Goal: Transaction & Acquisition: Register for event/course

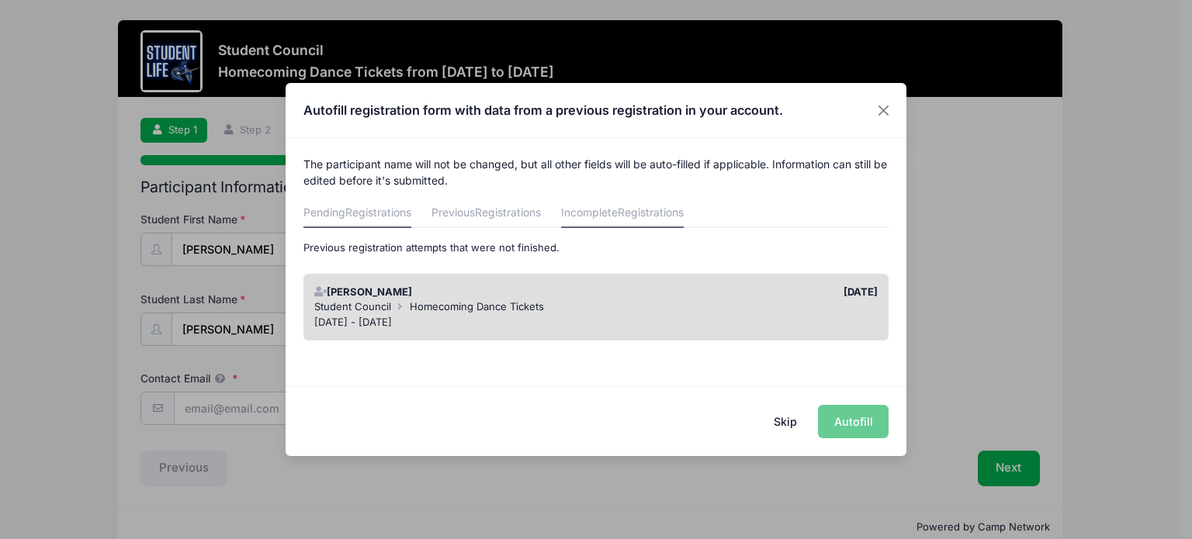
click at [343, 215] on link "Pending Registrations" at bounding box center [357, 214] width 108 height 28
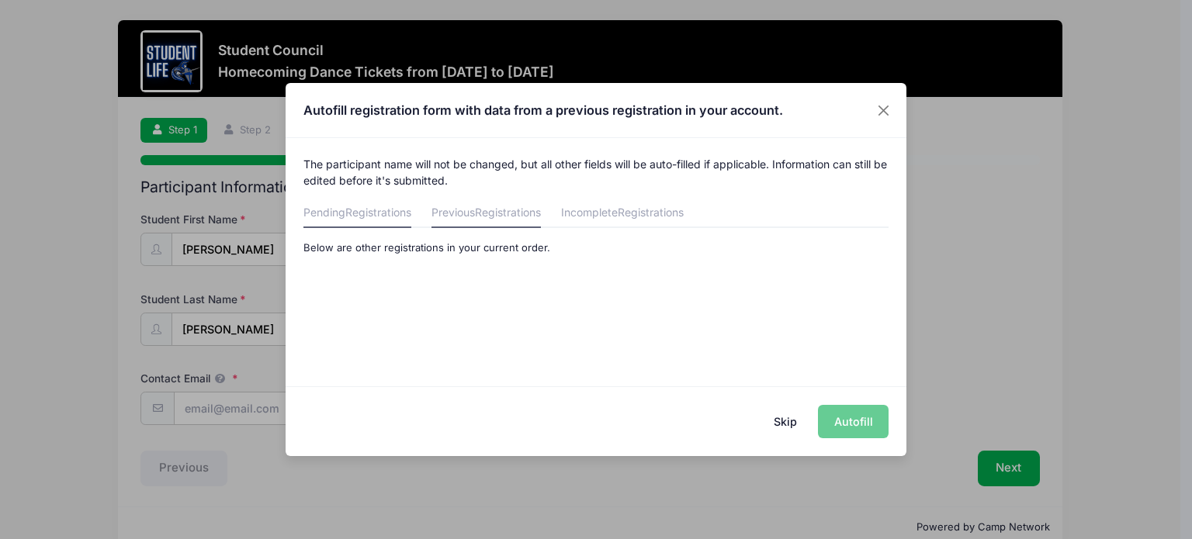
click at [480, 213] on link "Previous Registrations" at bounding box center [485, 214] width 109 height 28
click at [605, 219] on link "Incomplete Registrations" at bounding box center [622, 214] width 123 height 28
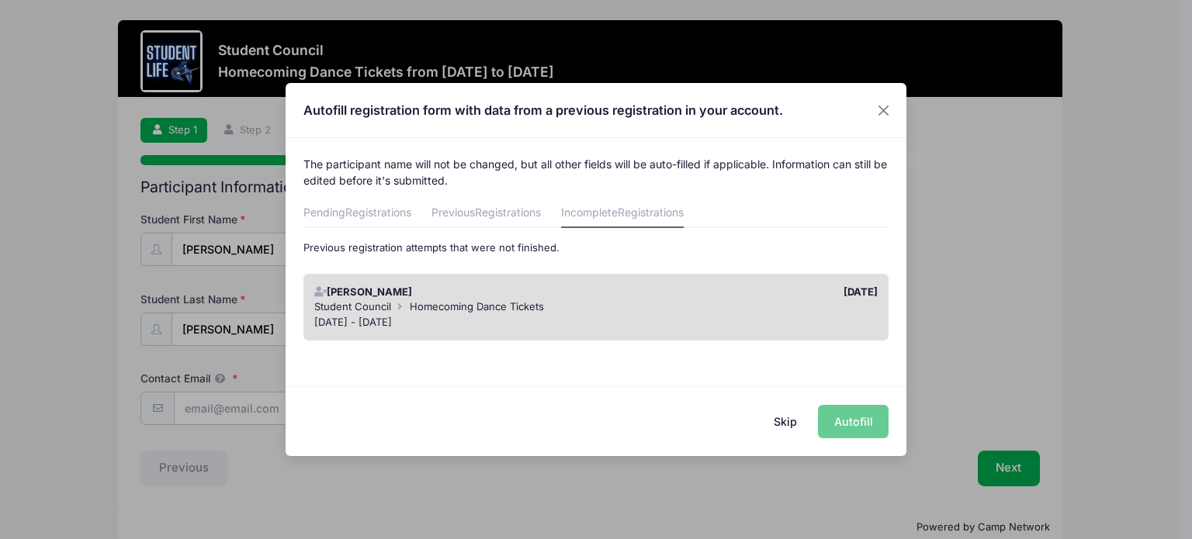
click at [788, 428] on button "Skip" at bounding box center [785, 421] width 55 height 33
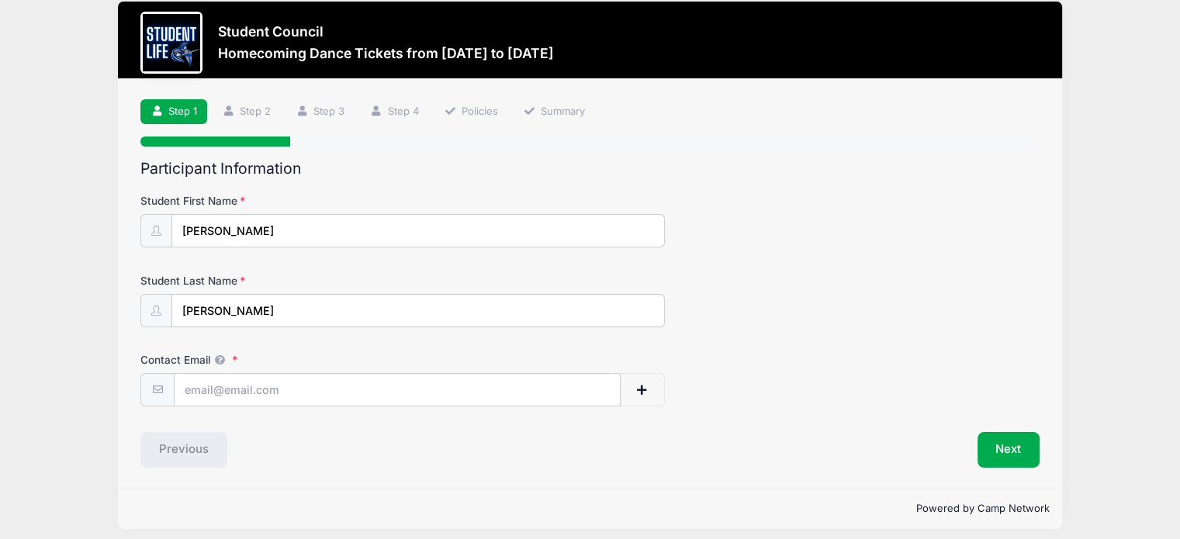
scroll to position [26, 0]
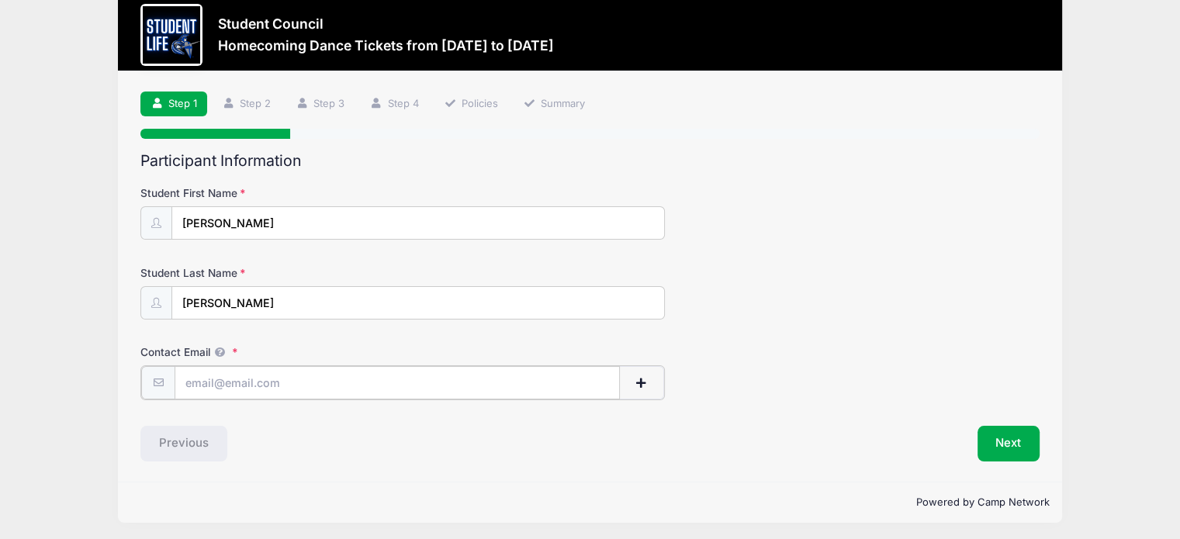
click at [251, 386] on input "Contact Email" at bounding box center [397, 382] width 445 height 33
type input "[EMAIL_ADDRESS][DOMAIN_NAME]"
click at [1006, 445] on button "Next" at bounding box center [1009, 442] width 63 height 36
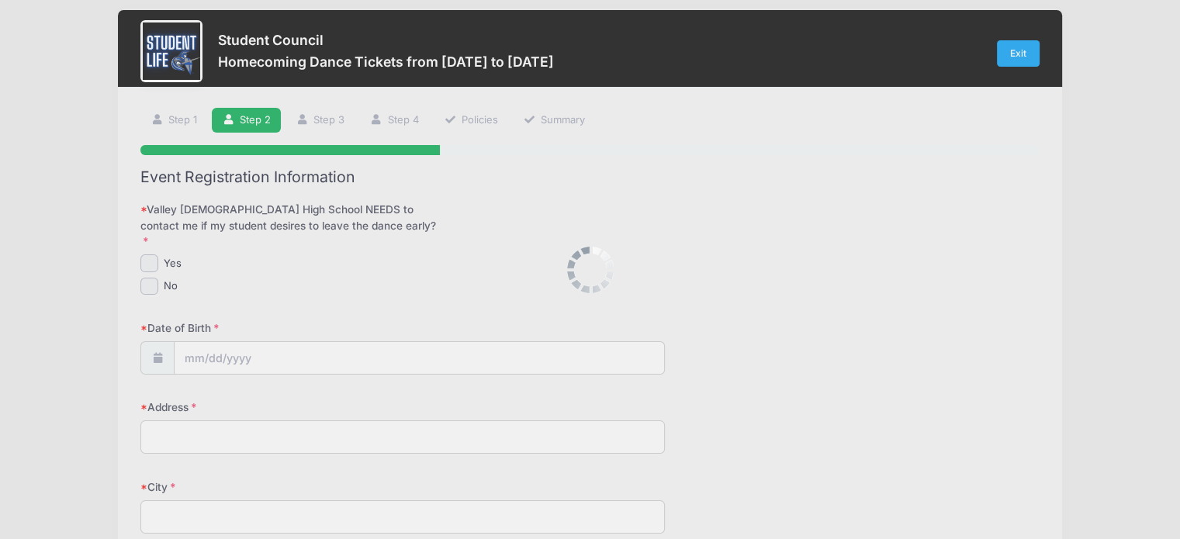
scroll to position [0, 0]
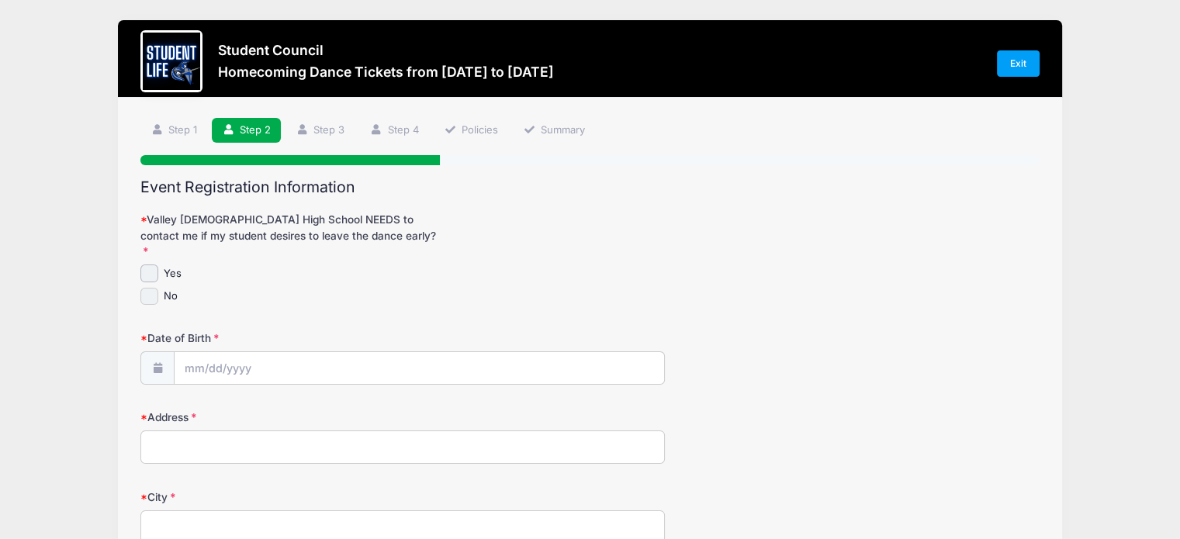
click at [149, 288] on input "No" at bounding box center [149, 297] width 18 height 18
checkbox input "true"
click at [191, 352] on input "Date of Birth" at bounding box center [420, 368] width 490 height 33
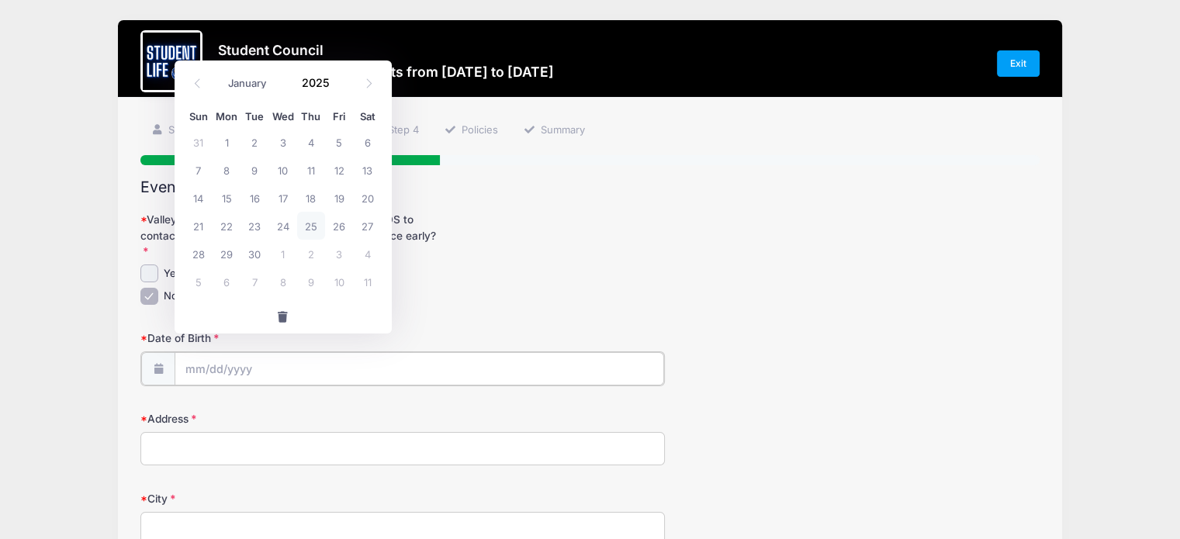
click at [227, 352] on input "Date of Birth" at bounding box center [420, 368] width 490 height 33
click at [338, 85] on span at bounding box center [339, 88] width 11 height 12
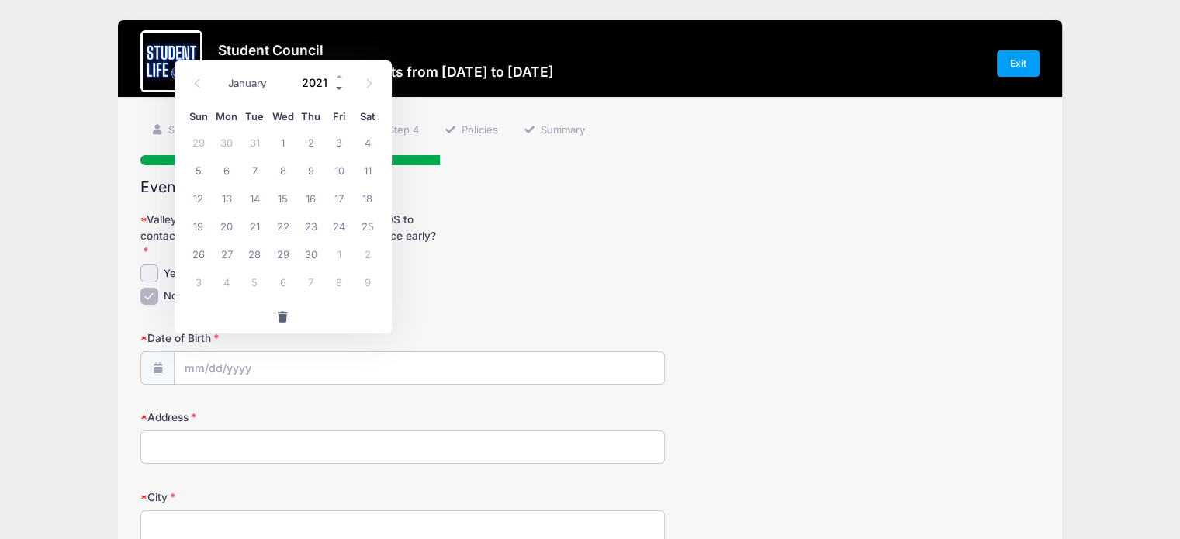
click at [338, 85] on span at bounding box center [339, 88] width 11 height 12
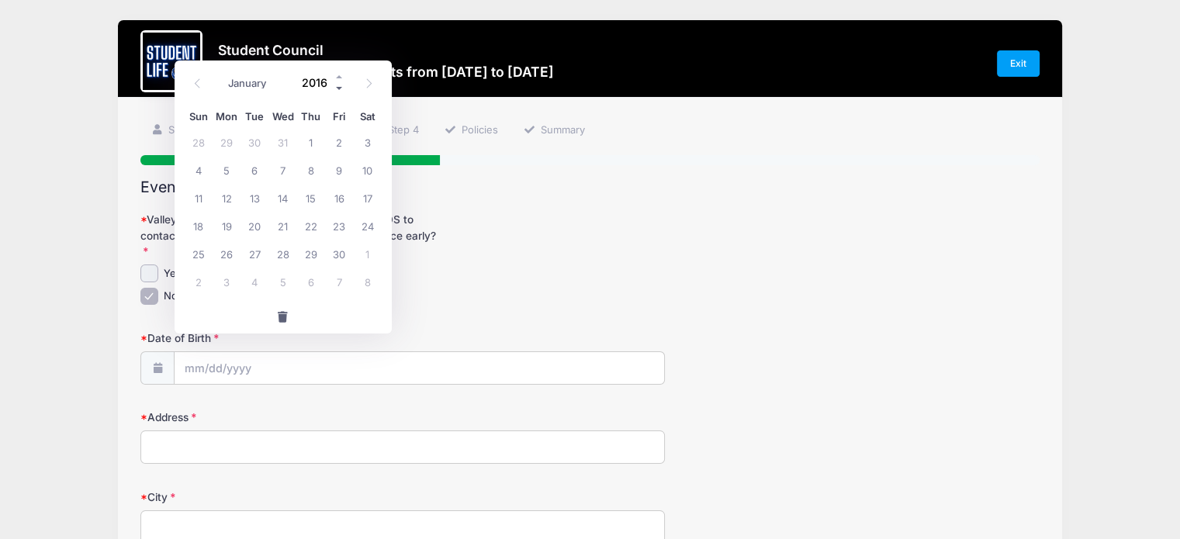
click at [338, 85] on span at bounding box center [339, 88] width 11 height 12
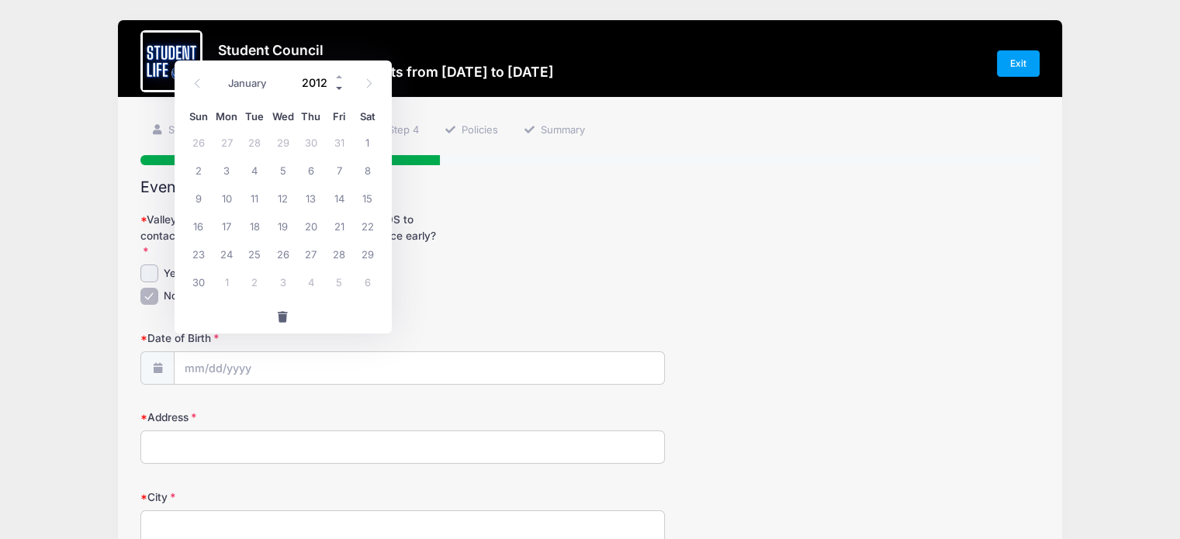
type input "2011"
click at [195, 78] on icon at bounding box center [197, 83] width 10 height 10
select select "6"
click at [196, 202] on span "10" at bounding box center [199, 198] width 28 height 28
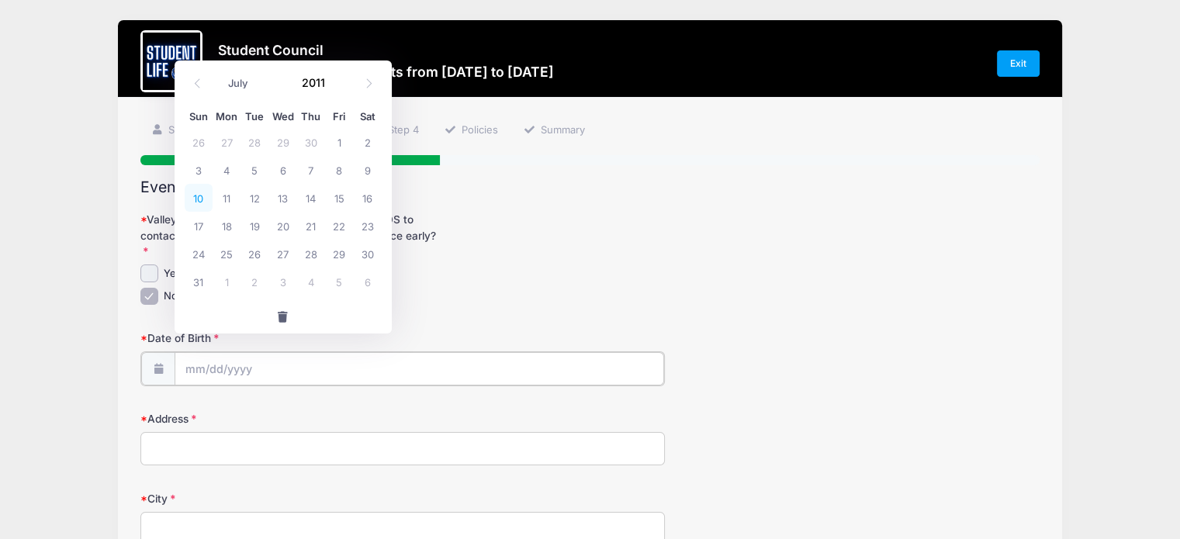
type input "07/10/2011"
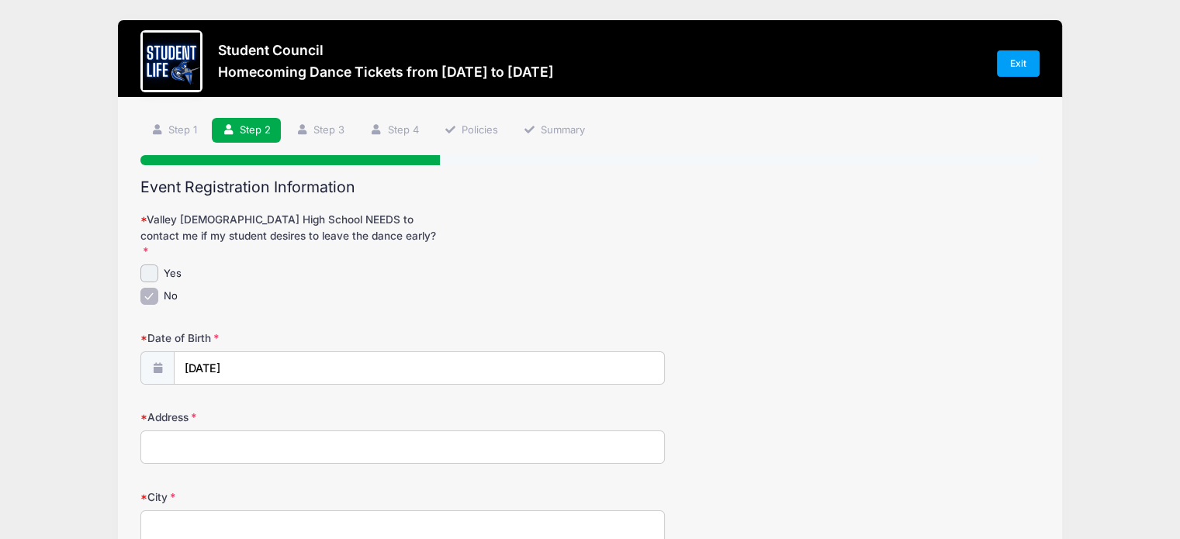
click at [255, 438] on input "Address" at bounding box center [402, 447] width 525 height 33
type input "2099 S Roanoke St"
click at [258, 511] on input "City" at bounding box center [402, 527] width 525 height 33
type input "Gilbert"
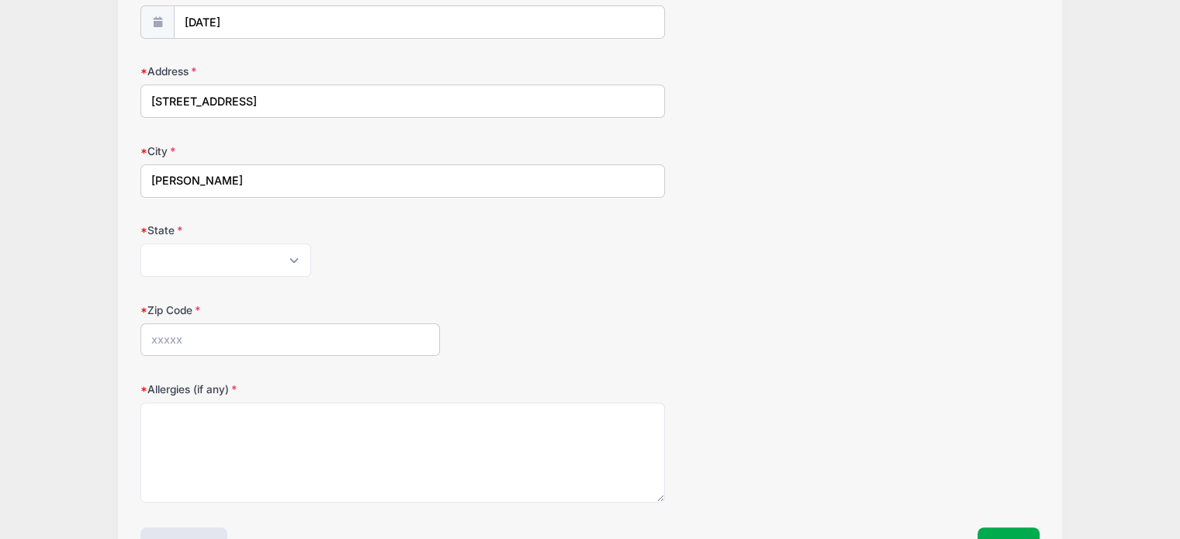
scroll to position [388, 0]
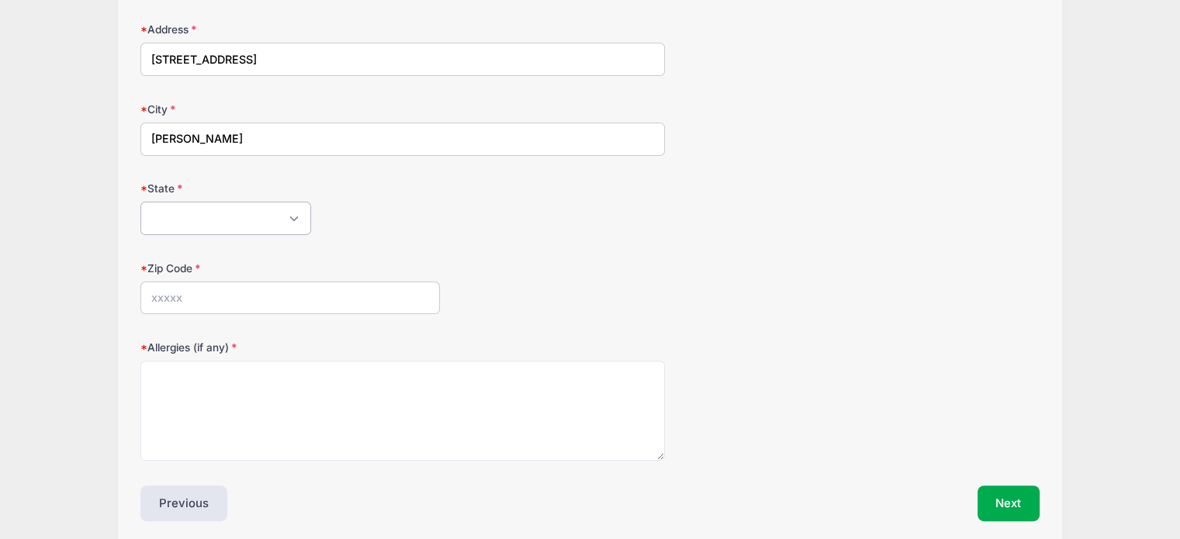
click at [250, 202] on select "Alabama Alaska American Samoa Arizona Arkansas Armed Forces Africa Armed Forces…" at bounding box center [225, 218] width 171 height 33
select select "AZ"
click at [140, 202] on select "Alabama Alaska American Samoa Arizona Arkansas Armed Forces Africa Armed Forces…" at bounding box center [225, 218] width 171 height 33
click at [220, 282] on input "Zip Code" at bounding box center [290, 298] width 300 height 33
type input "85295"
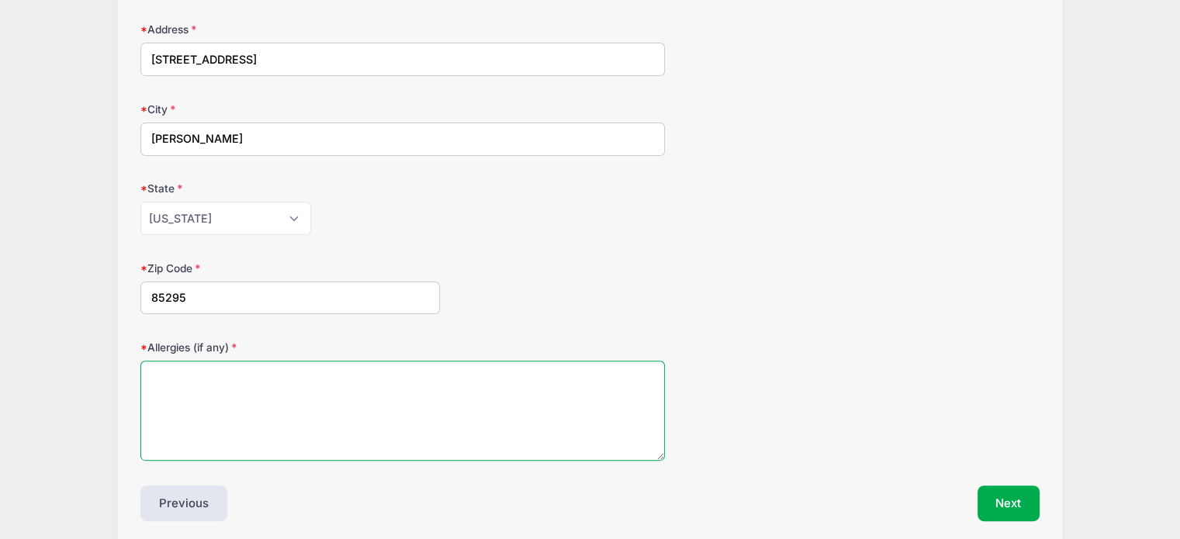
click at [245, 361] on textarea "Allergies (if any)" at bounding box center [402, 411] width 525 height 100
type textarea "none"
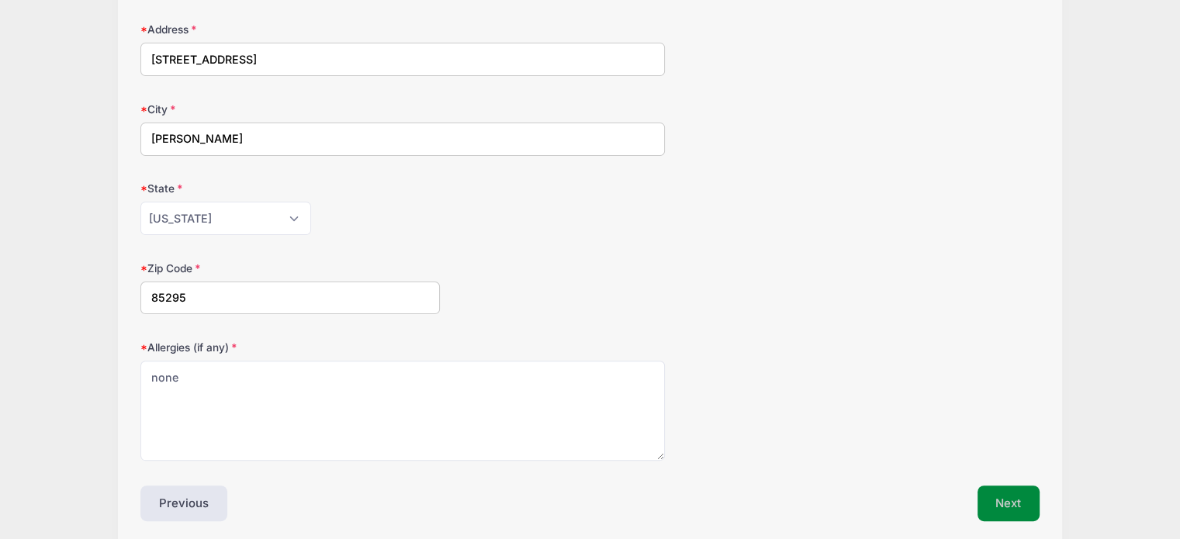
click at [990, 486] on button "Next" at bounding box center [1009, 504] width 63 height 36
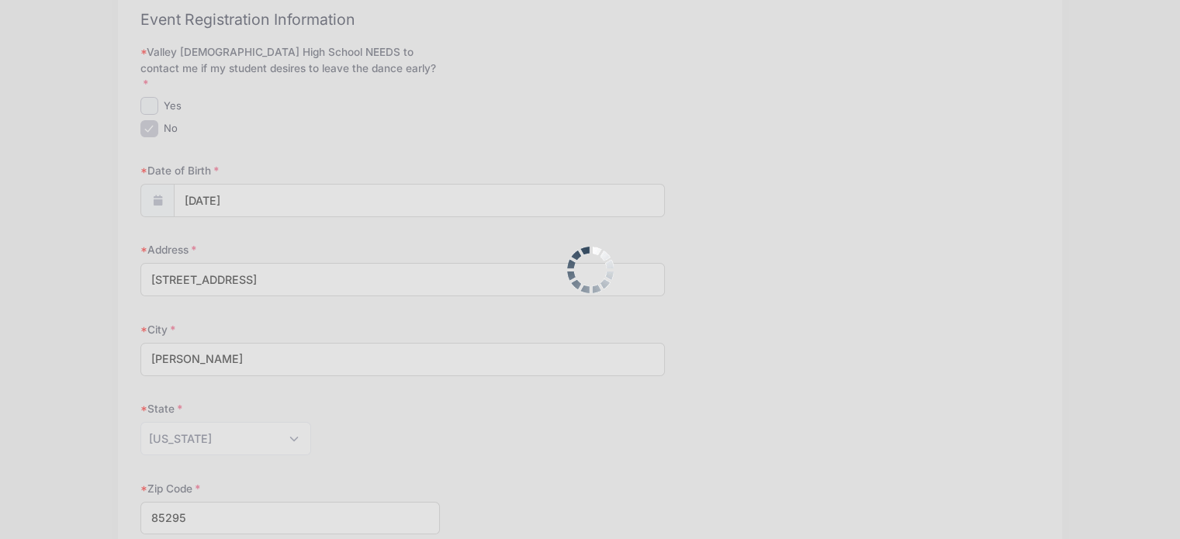
scroll to position [0, 0]
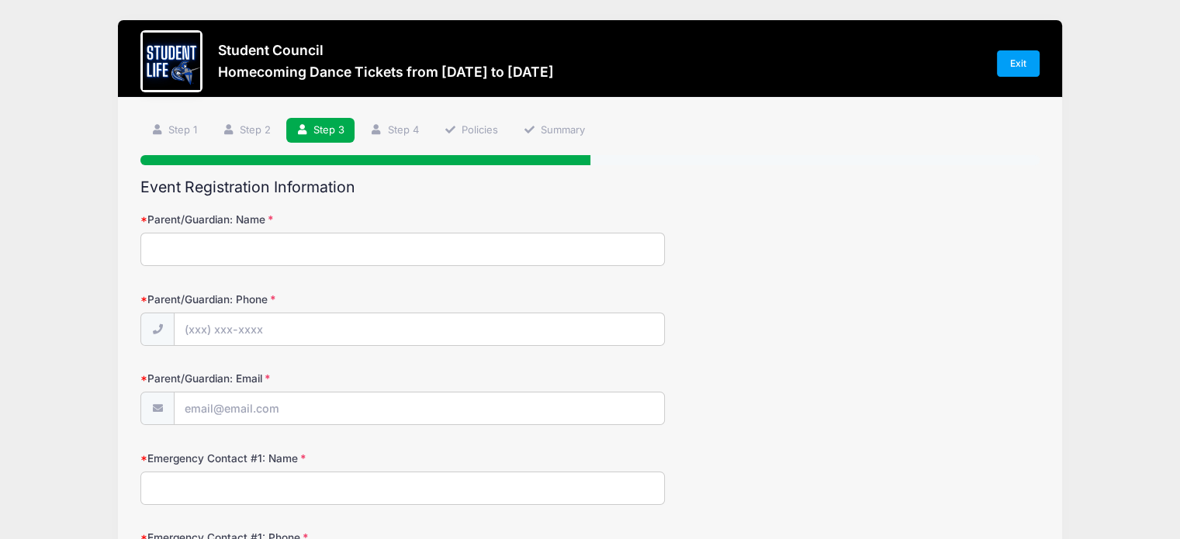
click at [168, 253] on input "Parent/Guardian: Name" at bounding box center [402, 249] width 525 height 33
type input "Heather Malmin"
click at [234, 327] on input "Parent/Guardian: Phone" at bounding box center [420, 329] width 490 height 33
type input "(480) 213-5595"
click at [263, 410] on input "Parent/Guardian: Email" at bounding box center [420, 409] width 490 height 33
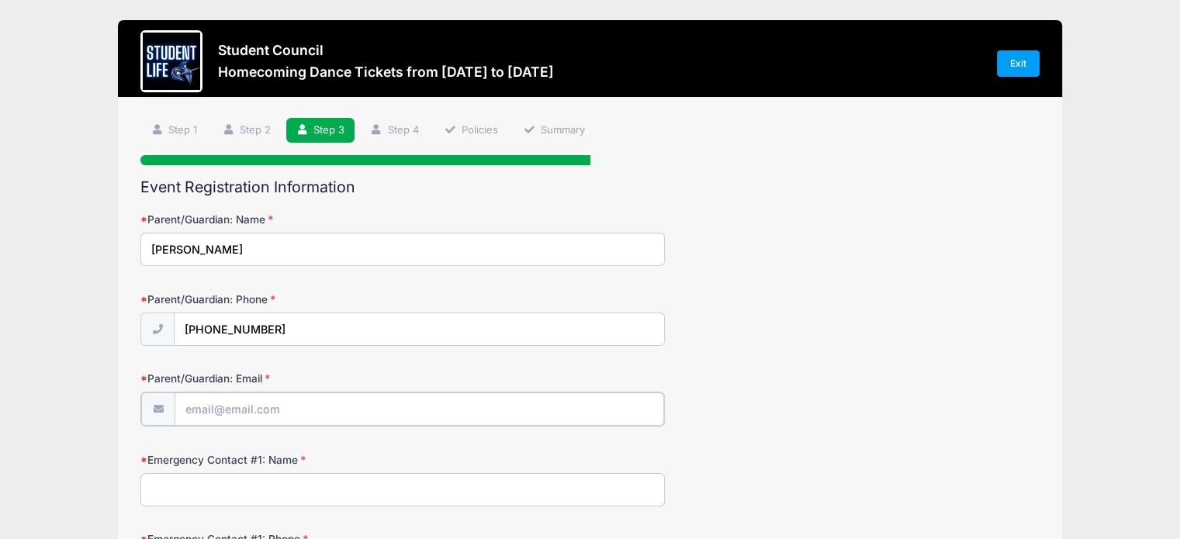
type input "[EMAIL_ADDRESS][DOMAIN_NAME]"
click at [279, 487] on input "Emergency Contact #1: Name" at bounding box center [402, 488] width 525 height 33
type input "Troy Malmin"
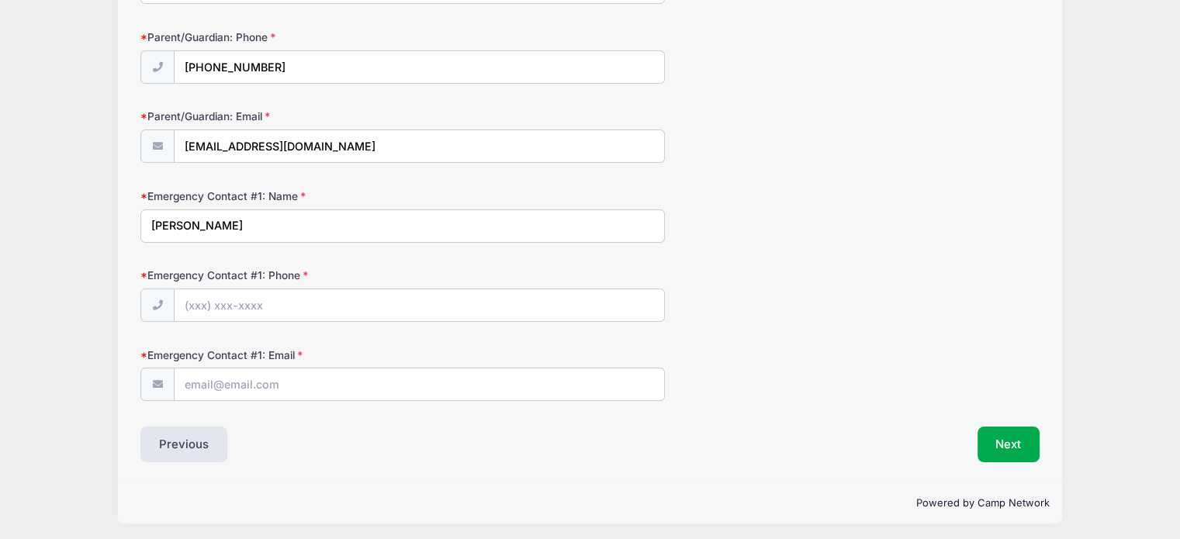
scroll to position [264, 0]
click at [258, 302] on input "Emergency Contact #1: Phone" at bounding box center [420, 304] width 490 height 33
type input "(602) 418-5072"
click at [280, 393] on input "Emergency Contact #1: Email" at bounding box center [420, 383] width 490 height 33
type input "troymalmin@hotmail.com"
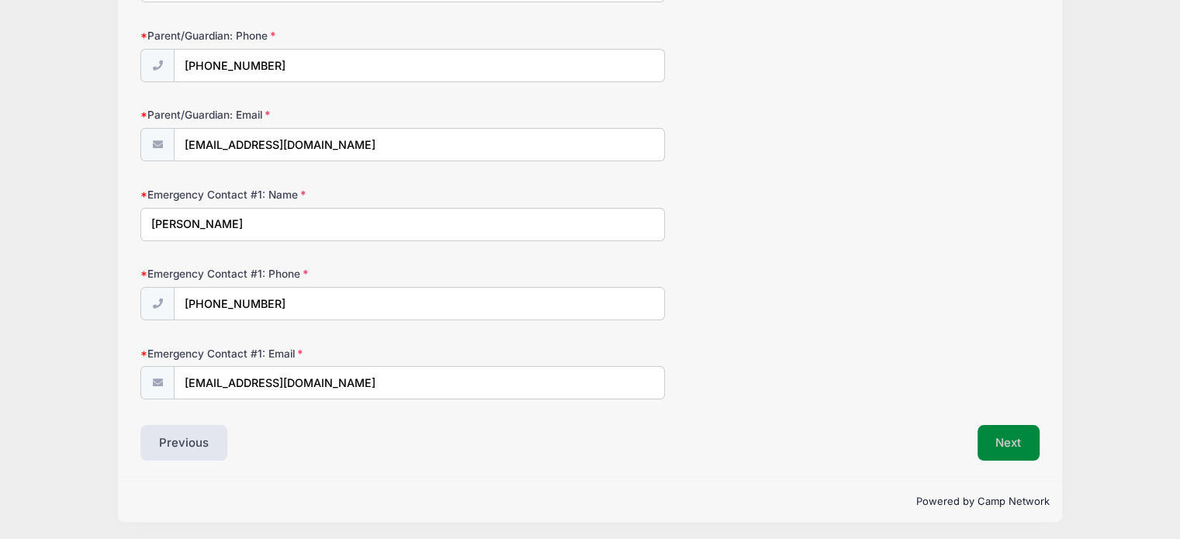
click at [996, 450] on button "Next" at bounding box center [1009, 443] width 63 height 36
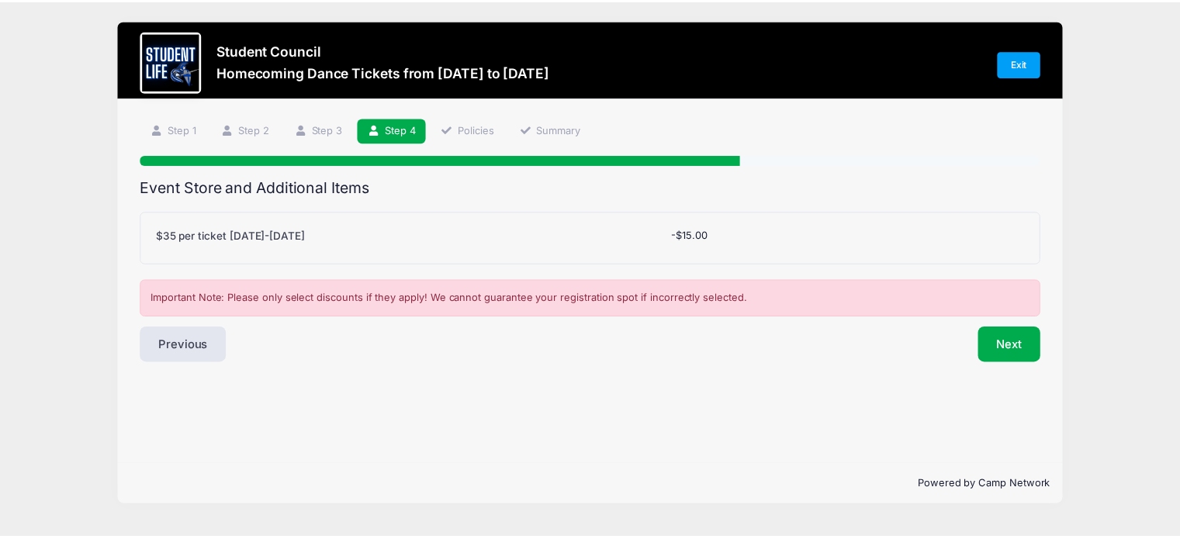
scroll to position [0, 0]
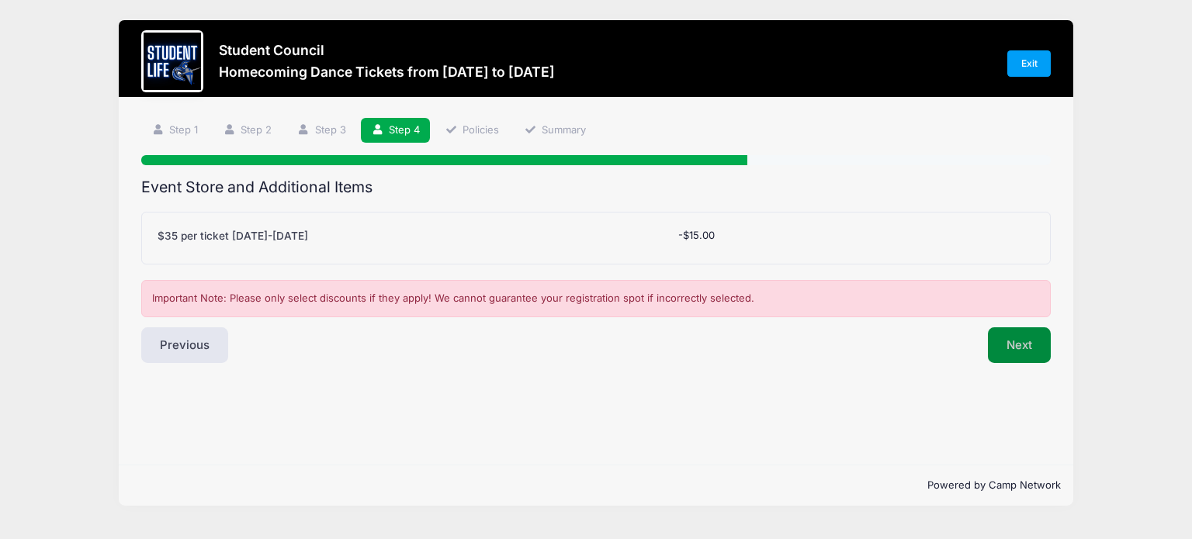
click at [1026, 348] on button "Next" at bounding box center [1019, 345] width 63 height 36
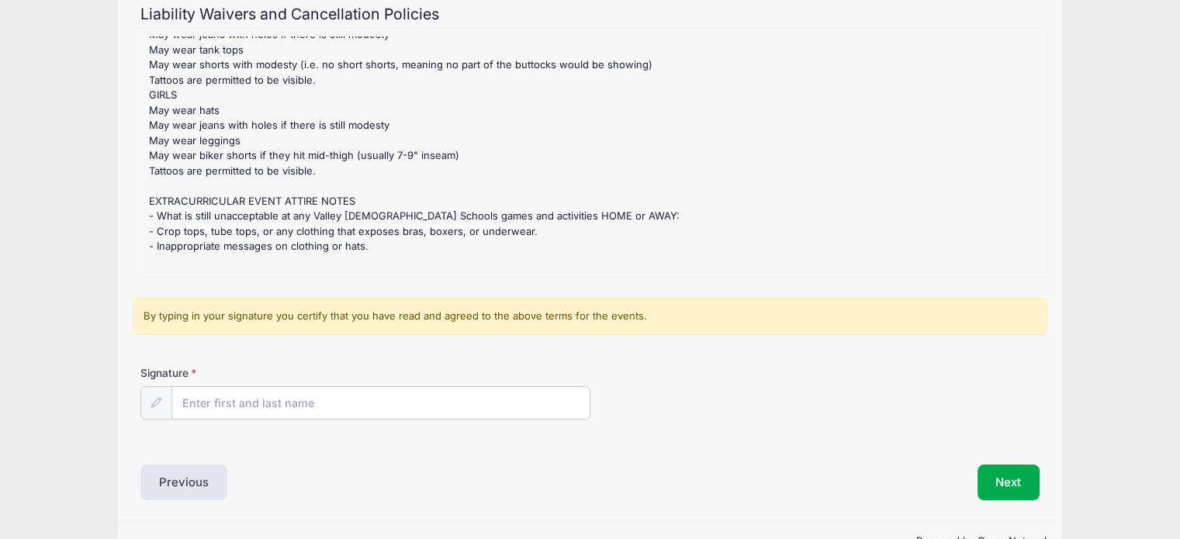
scroll to position [214, 0]
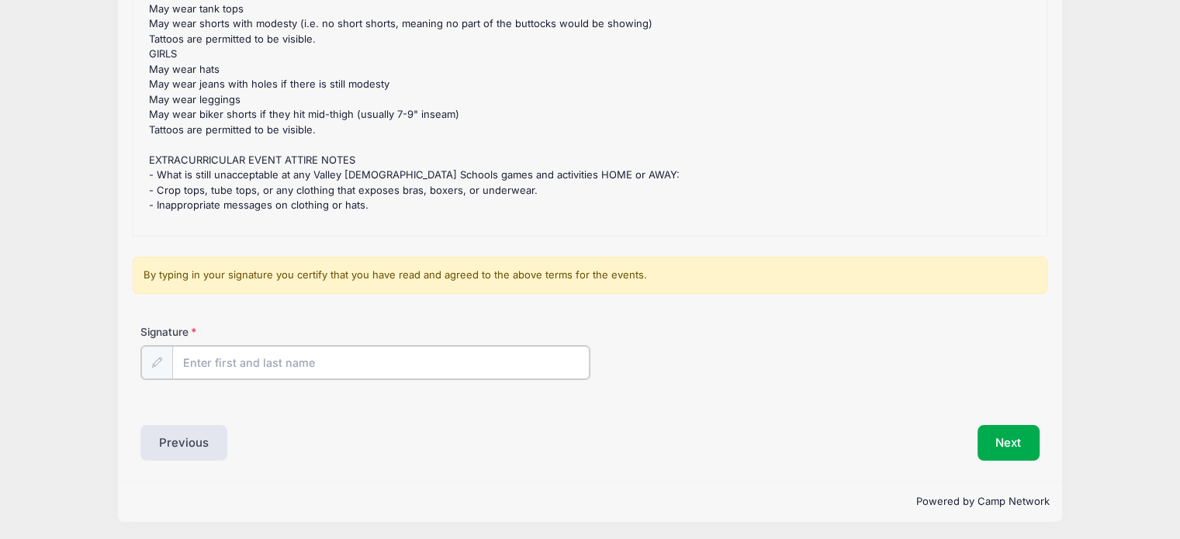
click at [297, 363] on input "Signature" at bounding box center [380, 362] width 417 height 33
type input "Heather Malmin"
click at [1015, 440] on button "Next" at bounding box center [1009, 442] width 63 height 36
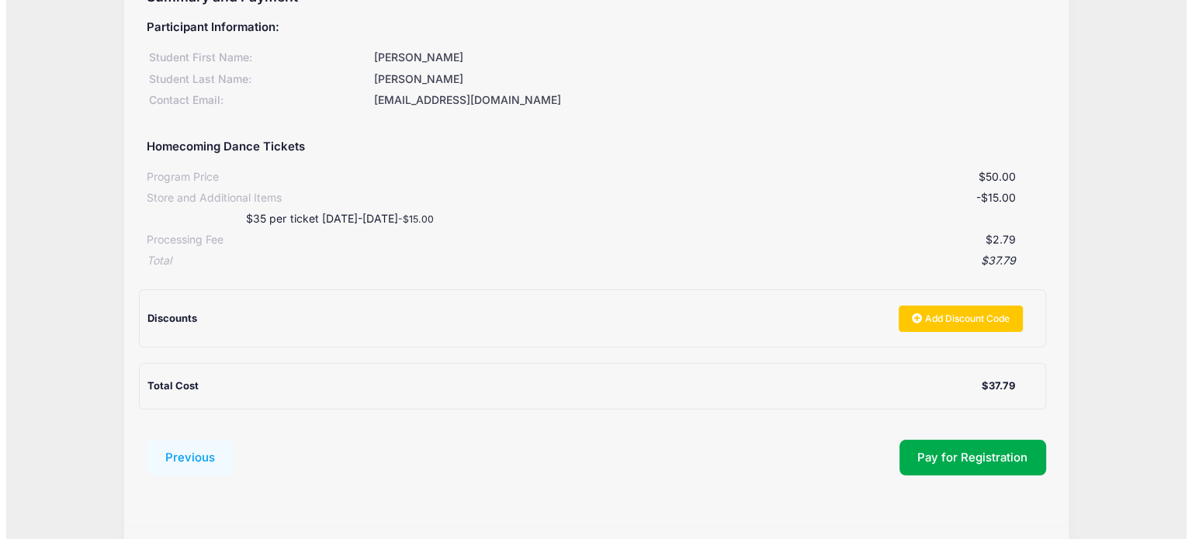
scroll to position [237, 0]
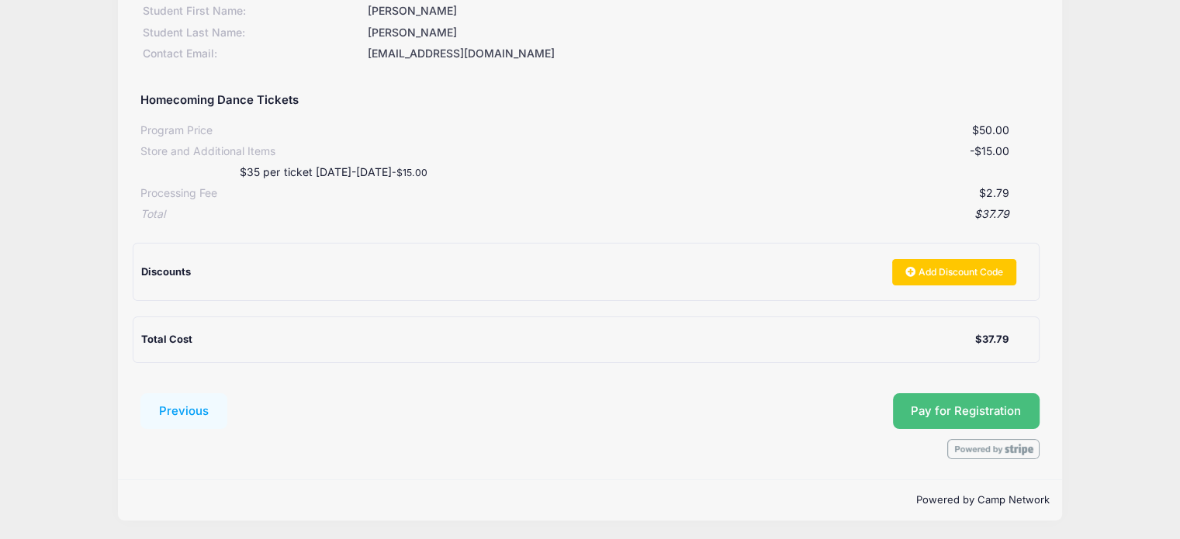
click at [987, 409] on button "Pay for Registration" at bounding box center [966, 411] width 147 height 36
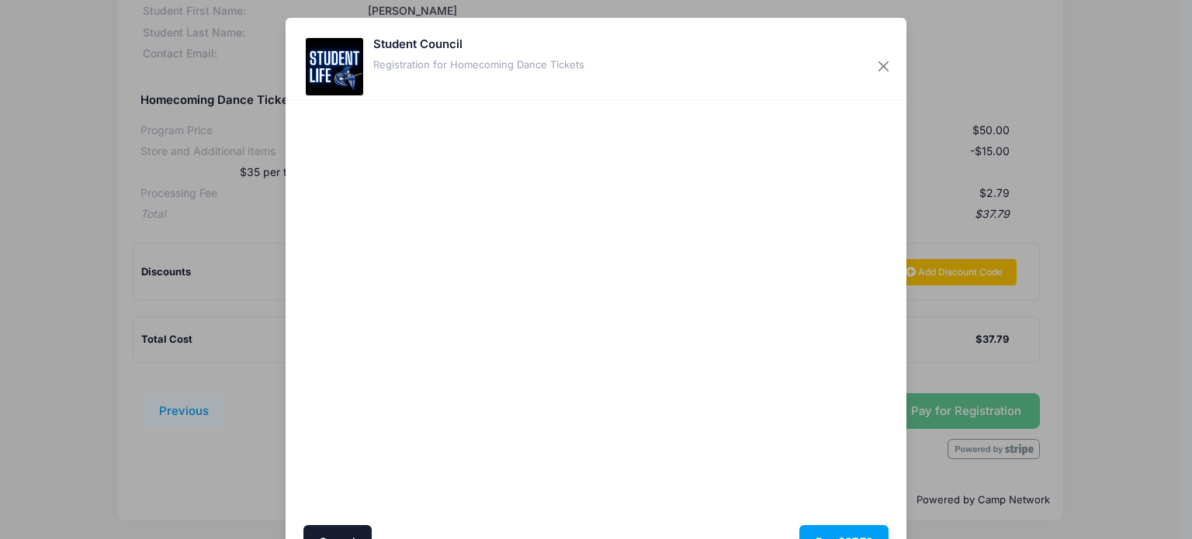
scroll to position [84, 0]
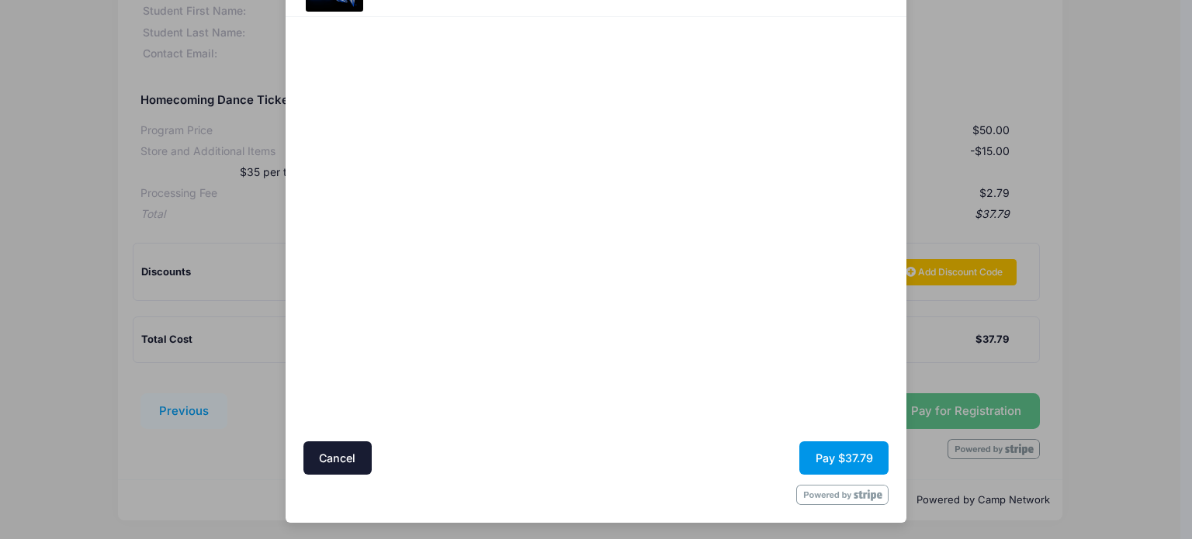
click at [838, 458] on button "Pay $37.79" at bounding box center [843, 458] width 89 height 33
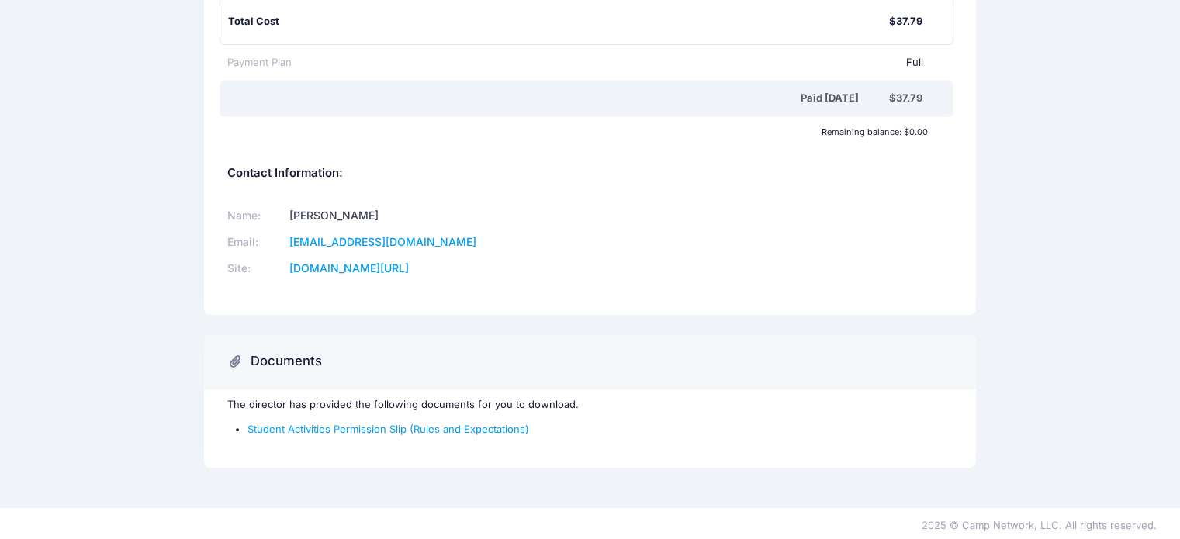
scroll to position [360, 0]
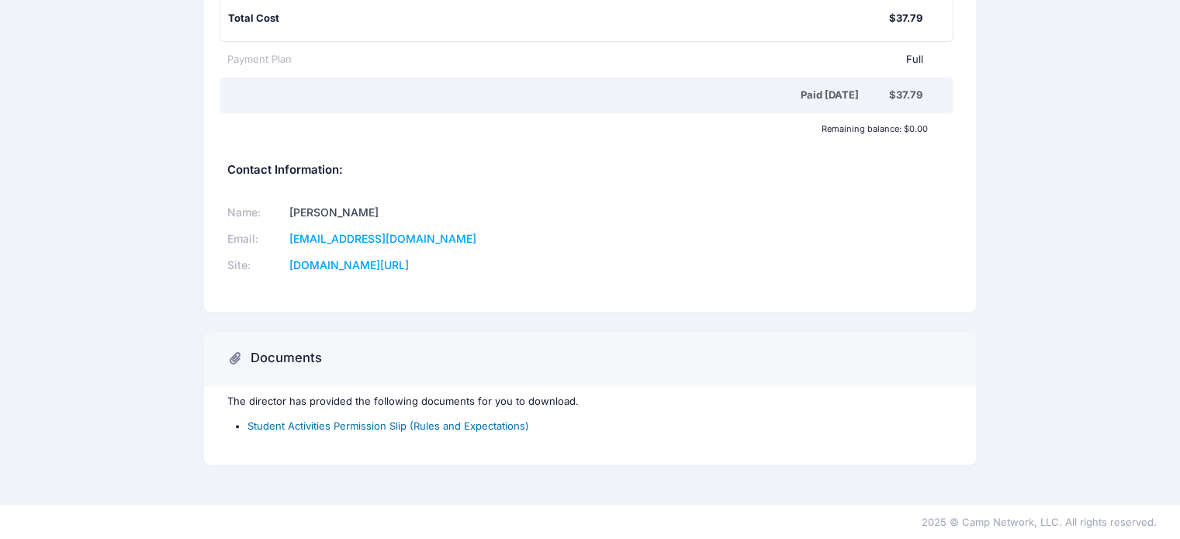
click at [430, 426] on link "Student Activities Permission Slip (Rules and Expectations)" at bounding box center [389, 426] width 282 height 12
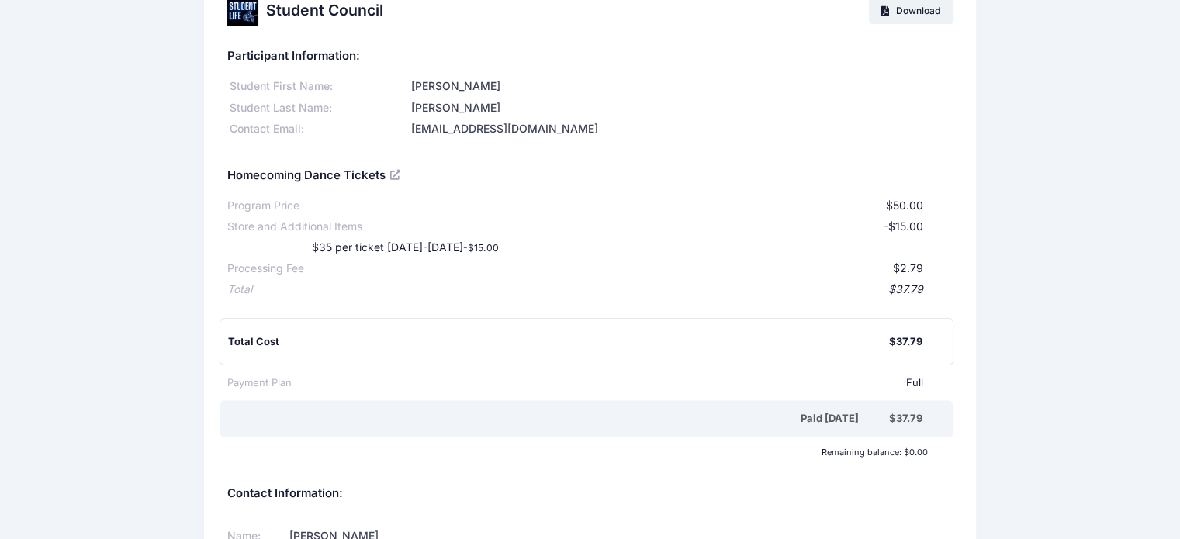
scroll to position [0, 0]
